Goal: Task Accomplishment & Management: Use online tool/utility

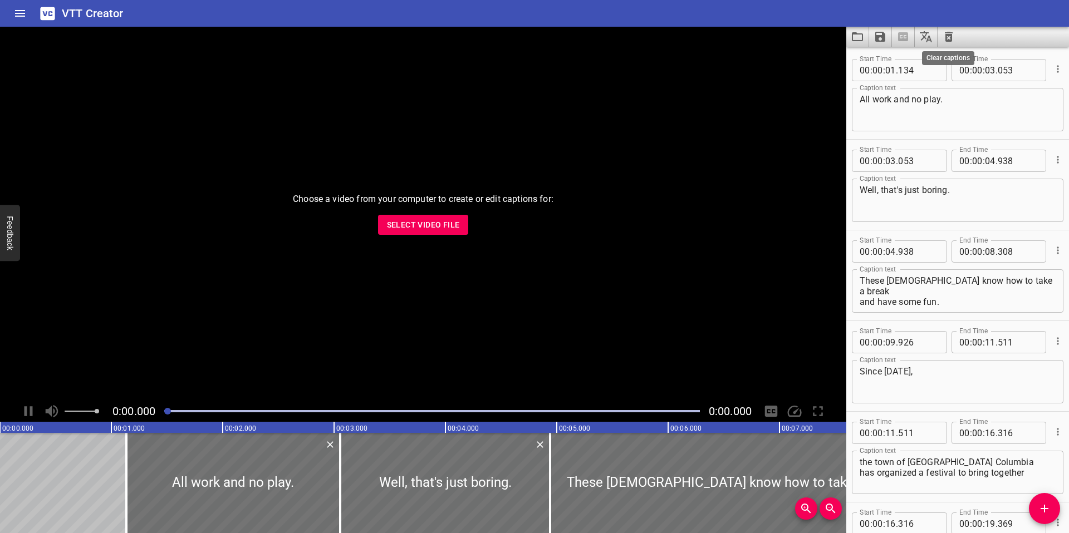
click at [946, 33] on icon "Clear captions" at bounding box center [948, 37] width 8 height 10
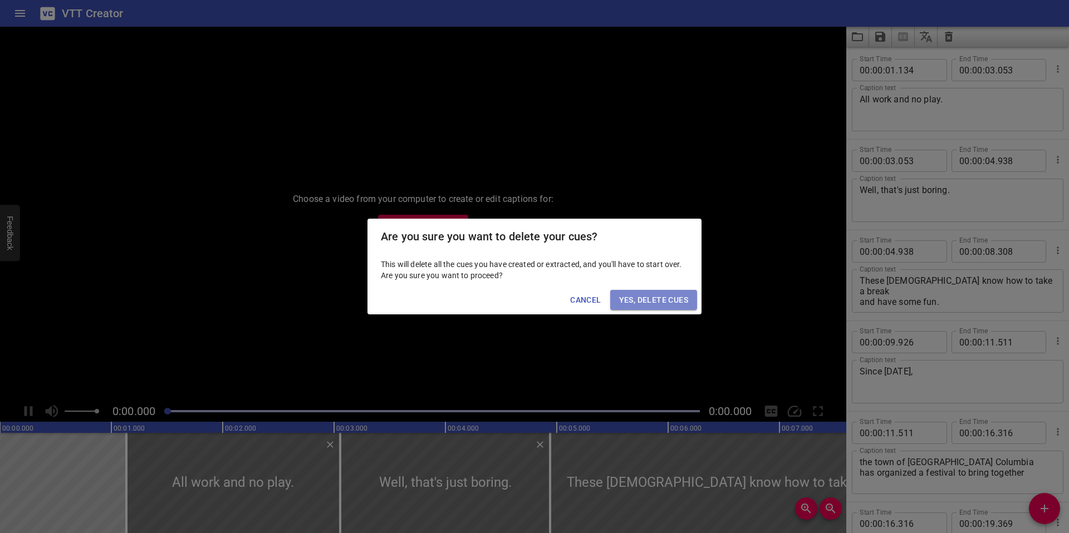
click at [654, 301] on span "Yes, Delete Cues" at bounding box center [653, 300] width 69 height 14
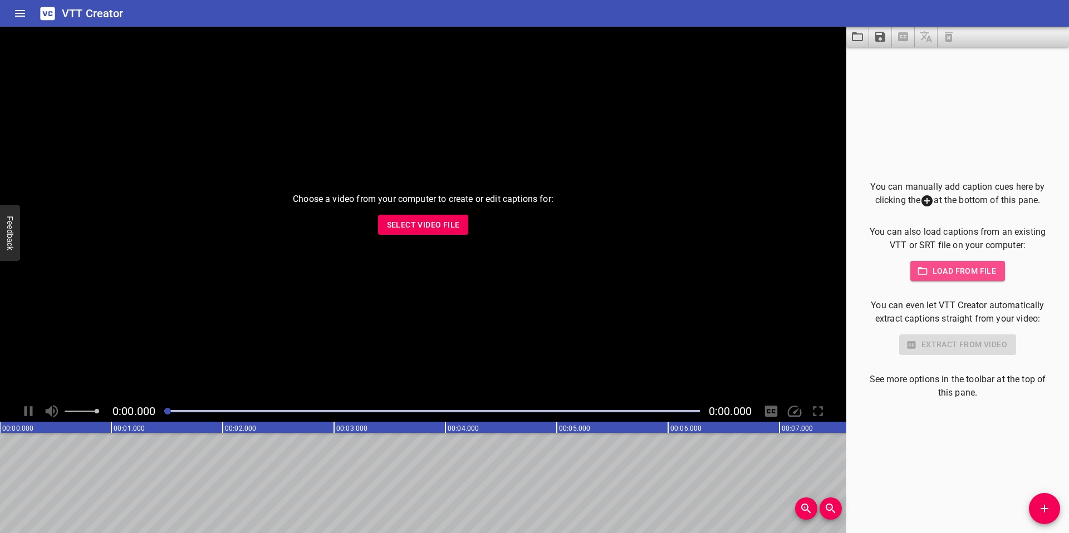
click at [939, 276] on span "Load from file" at bounding box center [957, 271] width 77 height 14
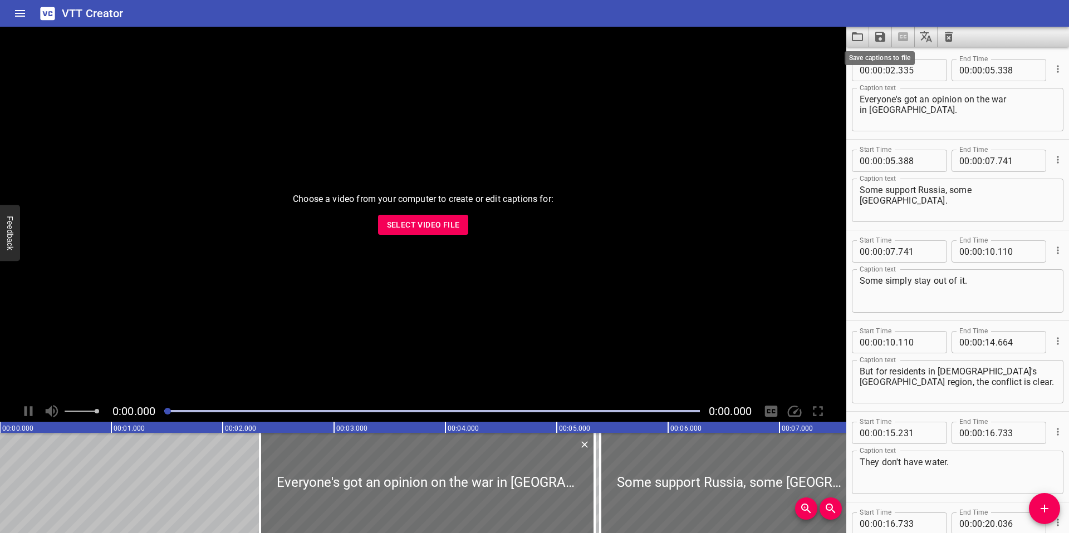
type textarea "and 2 million casualties to take the region by force."
click at [880, 36] on icon "Save captions to file" at bounding box center [880, 37] width 10 height 10
click at [892, 57] on li "Save to VTT file" at bounding box center [910, 61] width 82 height 20
